Goal: Transaction & Acquisition: Purchase product/service

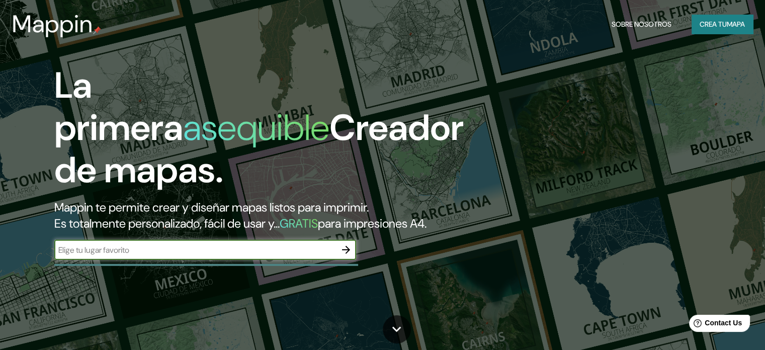
type input "Y"
type input "TLAQUEPAQUE"
click at [707, 31] on button "Crea tu mapa" at bounding box center [721, 24] width 61 height 19
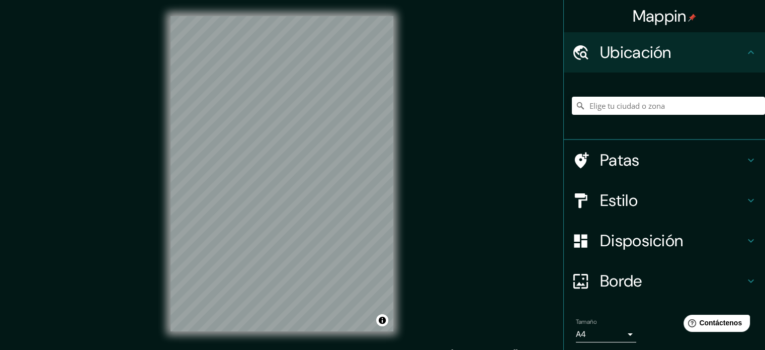
click at [649, 63] on div "Ubicación" at bounding box center [664, 52] width 201 height 40
click at [644, 106] on input "Elige tu ciudad o zona" at bounding box center [668, 106] width 193 height 18
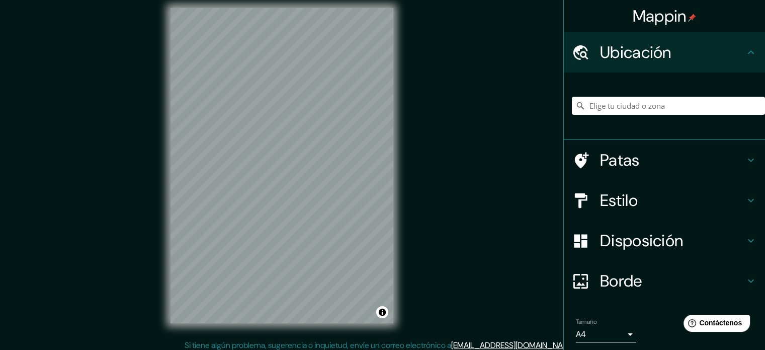
scroll to position [13, 0]
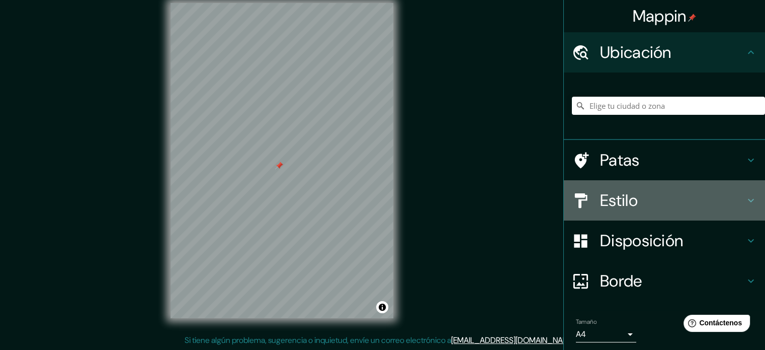
click at [660, 203] on h4 "Estilo" at bounding box center [672, 200] width 145 height 20
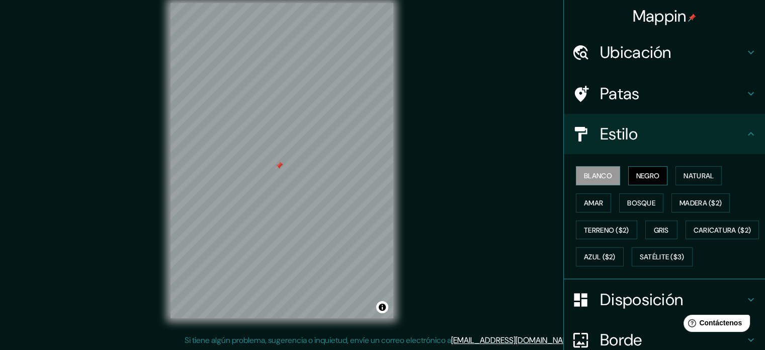
click at [644, 183] on button "Negro" at bounding box center [648, 175] width 40 height 19
click at [691, 172] on font "Natural" at bounding box center [698, 175] width 30 height 9
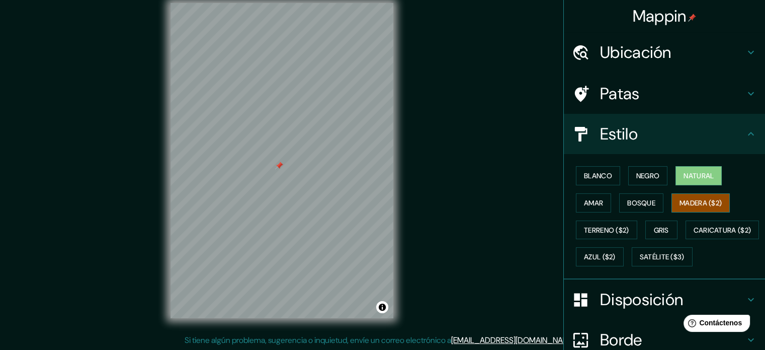
click at [679, 205] on font "Madera ($2)" at bounding box center [700, 202] width 42 height 9
click at [620, 203] on button "Bosque" at bounding box center [641, 202] width 44 height 19
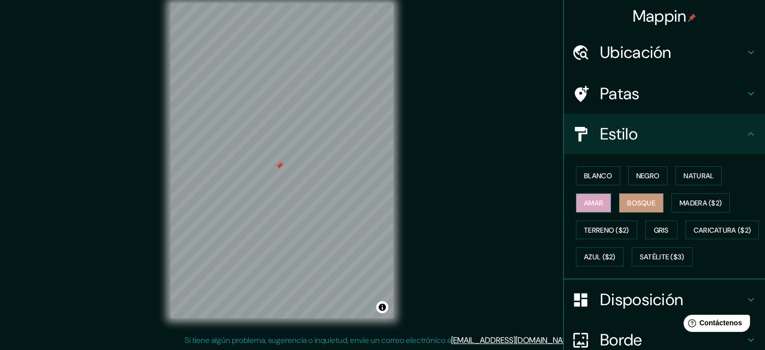
click at [588, 206] on font "Amar" at bounding box center [593, 202] width 19 height 9
click at [593, 234] on font "Terreno ($2)" at bounding box center [606, 229] width 45 height 13
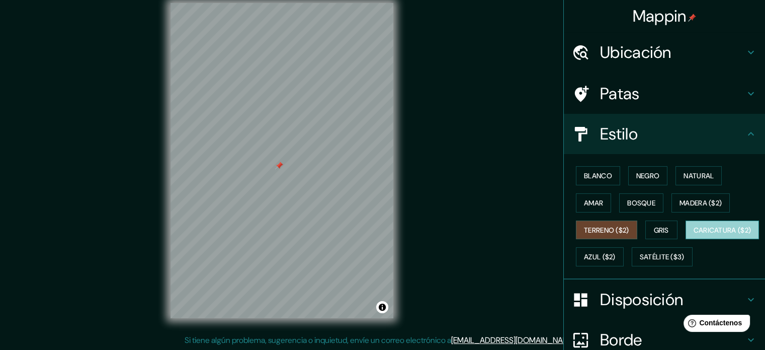
click at [693, 234] on font "Caricatura ($2)" at bounding box center [722, 229] width 58 height 9
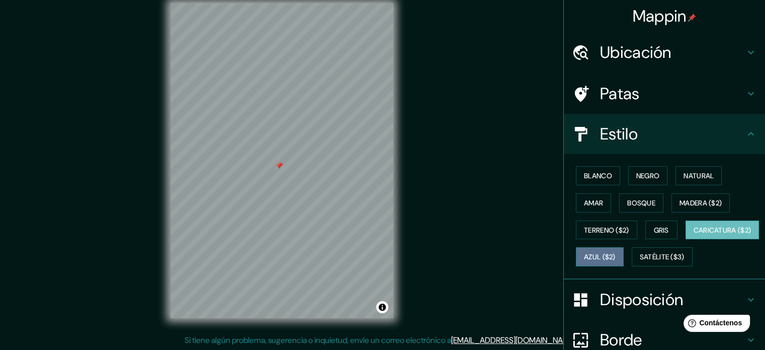
click at [624, 262] on button "Azul ($2)" at bounding box center [600, 256] width 48 height 19
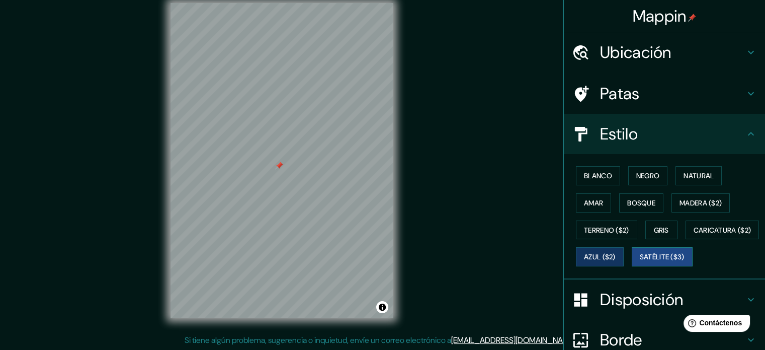
click at [640, 262] on font "Satélite ($3)" at bounding box center [662, 256] width 45 height 9
click at [685, 239] on button "Caricatura ($2)" at bounding box center [722, 229] width 74 height 19
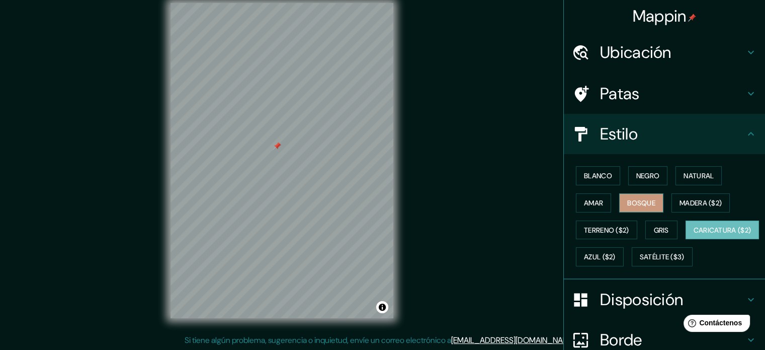
click at [647, 205] on font "Bosque" at bounding box center [641, 202] width 28 height 9
click at [648, 176] on font "Negro" at bounding box center [648, 175] width 24 height 9
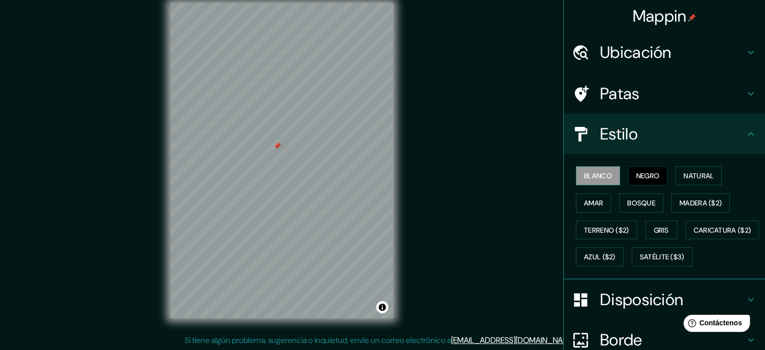
click at [591, 177] on font "Blanco" at bounding box center [598, 175] width 28 height 9
click at [683, 172] on font "Natural" at bounding box center [698, 175] width 30 height 9
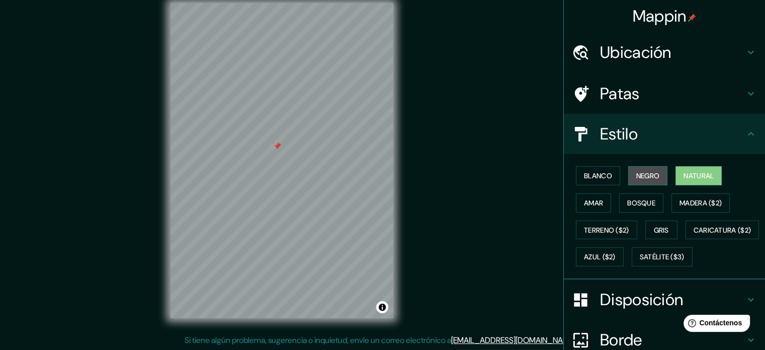
click at [660, 172] on button "Negro" at bounding box center [648, 175] width 40 height 19
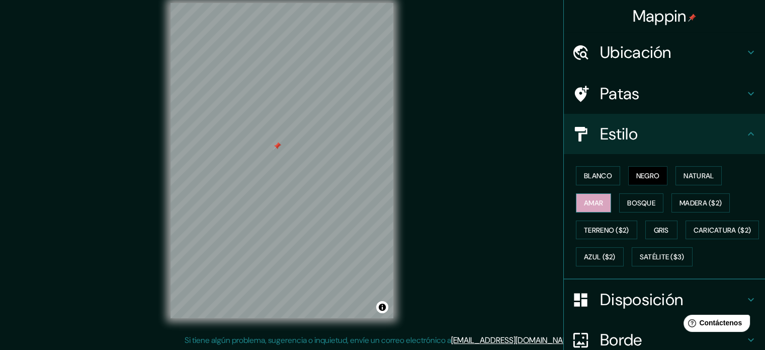
click at [584, 199] on font "Amar" at bounding box center [593, 202] width 19 height 9
click at [619, 201] on button "Bosque" at bounding box center [641, 202] width 44 height 19
click at [636, 175] on font "Negro" at bounding box center [648, 175] width 24 height 9
click at [656, 231] on font "Gris" at bounding box center [661, 229] width 15 height 9
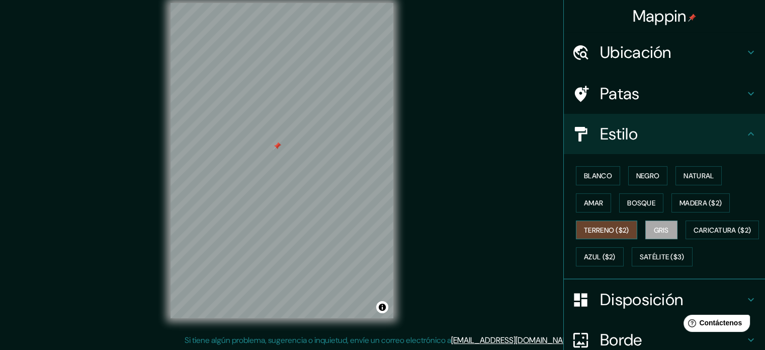
click at [584, 226] on font "Terreno ($2)" at bounding box center [606, 229] width 45 height 9
click at [693, 234] on font "Caricatura ($2)" at bounding box center [722, 229] width 58 height 9
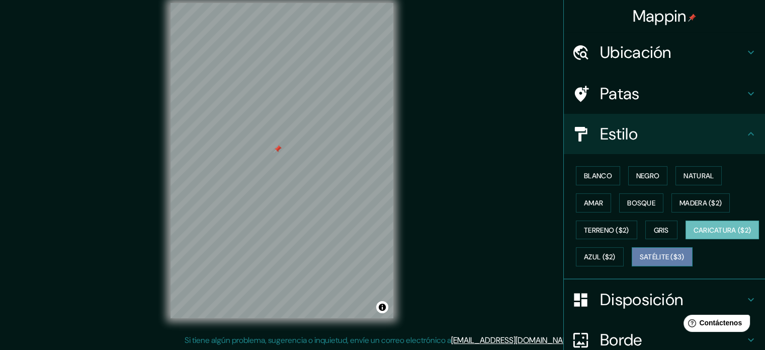
click at [640, 262] on font "Satélite ($3)" at bounding box center [662, 256] width 45 height 9
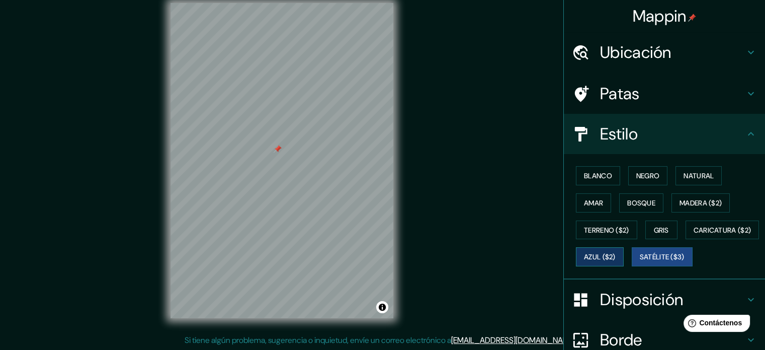
click at [616, 250] on font "Azul ($2)" at bounding box center [600, 256] width 32 height 13
click at [688, 203] on font "Madera ($2)" at bounding box center [700, 202] width 42 height 9
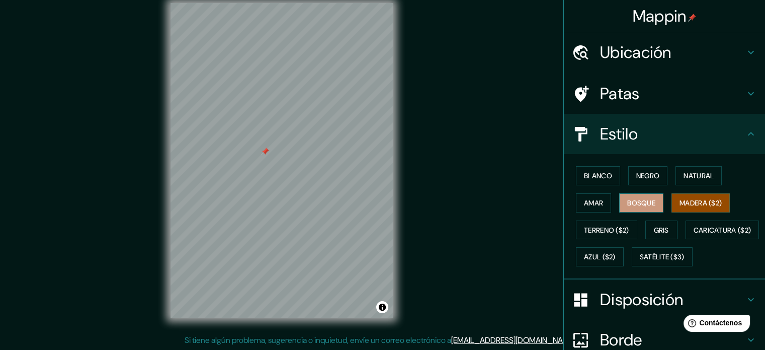
click at [631, 197] on font "Bosque" at bounding box center [641, 202] width 28 height 13
click at [604, 179] on font "Blanco" at bounding box center [598, 175] width 28 height 9
